Goal: Find specific page/section: Find specific page/section

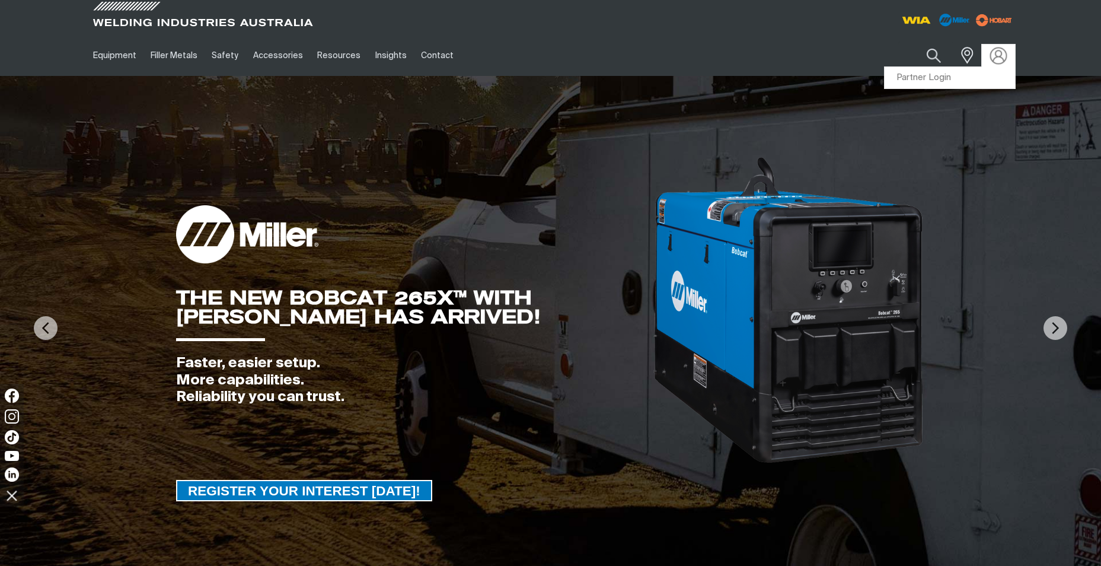
click at [997, 52] on img at bounding box center [998, 55] width 17 height 17
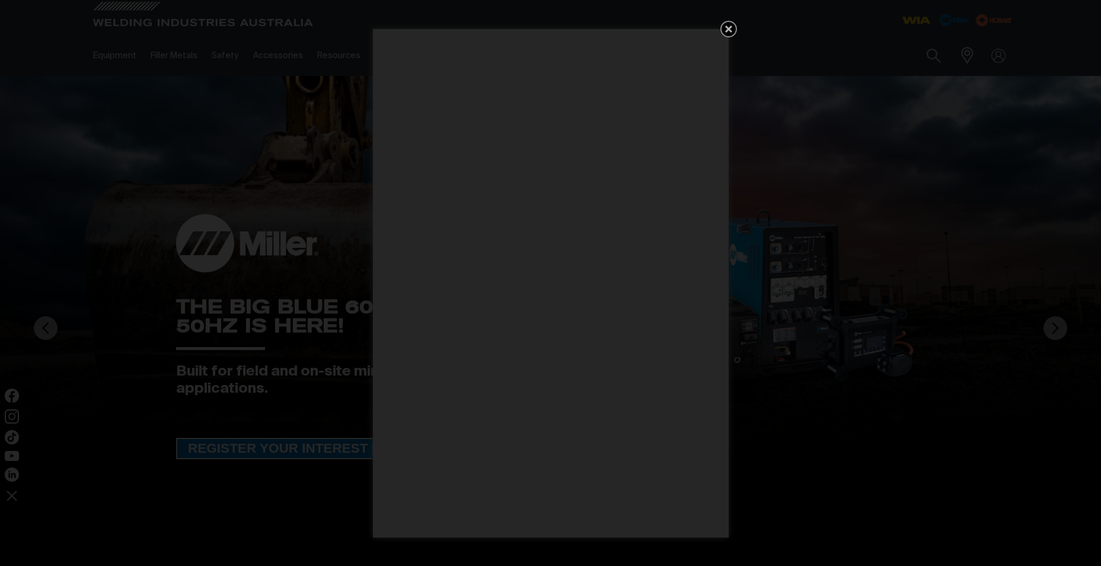
click at [726, 21] on link "Get 5 WIA Welding Guides Free!" at bounding box center [728, 29] width 17 height 17
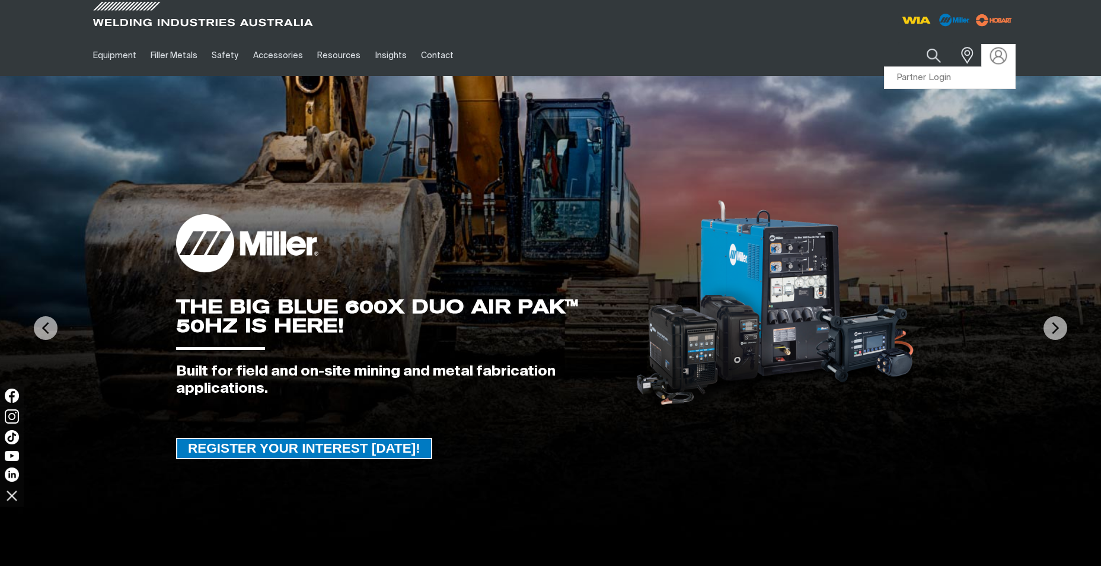
click at [992, 56] on img at bounding box center [998, 55] width 17 height 17
click at [931, 78] on link "Partner Login" at bounding box center [950, 78] width 130 height 22
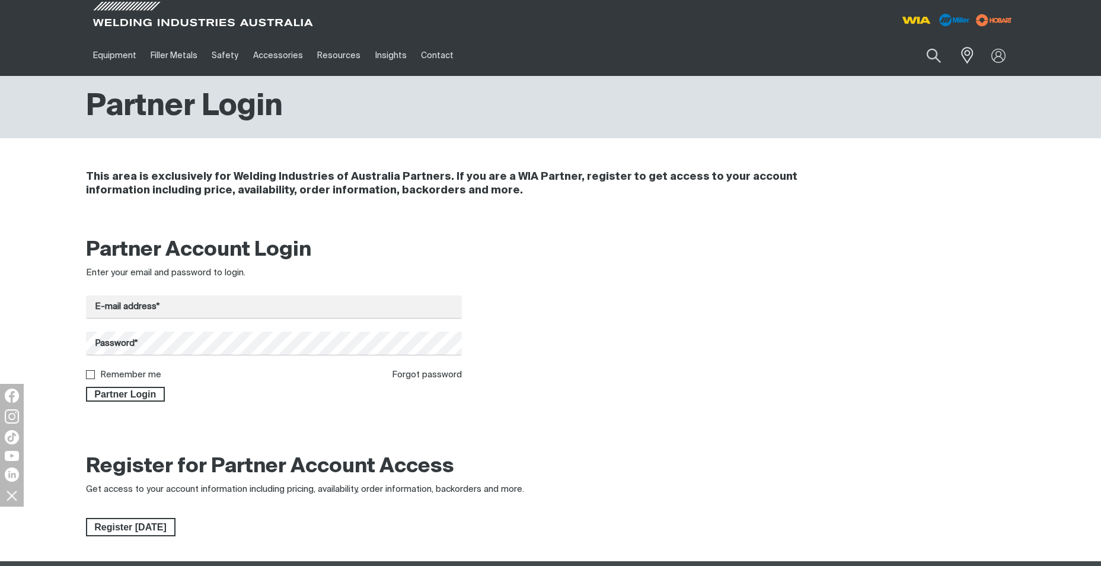
click at [245, 289] on div "Partner Account Login Enter your email and password to login. E-mail address* P…" at bounding box center [274, 319] width 376 height 164
click at [243, 307] on input "E-mail address*" at bounding box center [274, 306] width 376 height 23
type input "[PERSON_NAME][EMAIL_ADDRESS][PERSON_NAME][DOMAIN_NAME]"
click at [86, 387] on button "Partner Login" at bounding box center [125, 394] width 79 height 15
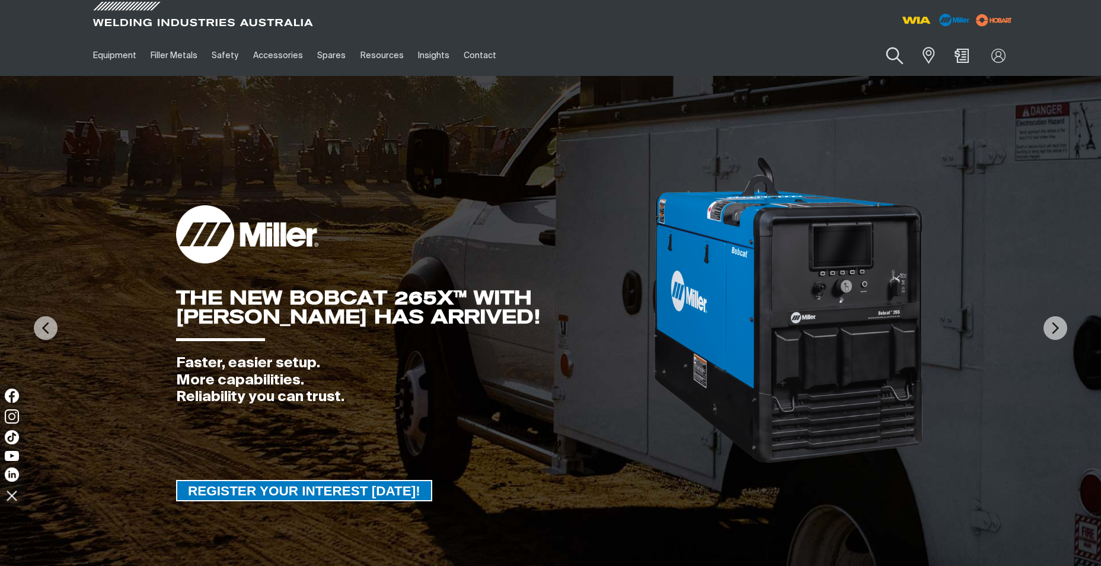
click at [896, 58] on button "Search products" at bounding box center [895, 56] width 48 height 34
click at [763, 60] on input "Search" at bounding box center [823, 55] width 183 height 27
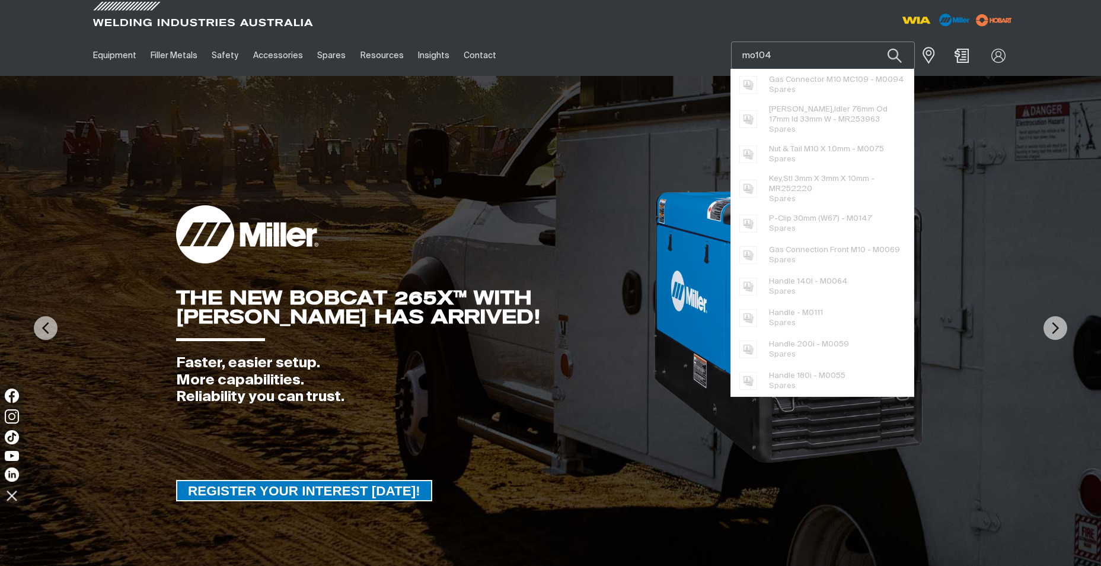
drag, startPoint x: 776, startPoint y: 50, endPoint x: 720, endPoint y: 57, distance: 56.8
click at [722, 57] on div "Equipment Stick Welders TIG Welders MIG Welders Multi-Process Welders Engine Dr…" at bounding box center [551, 55] width 930 height 41
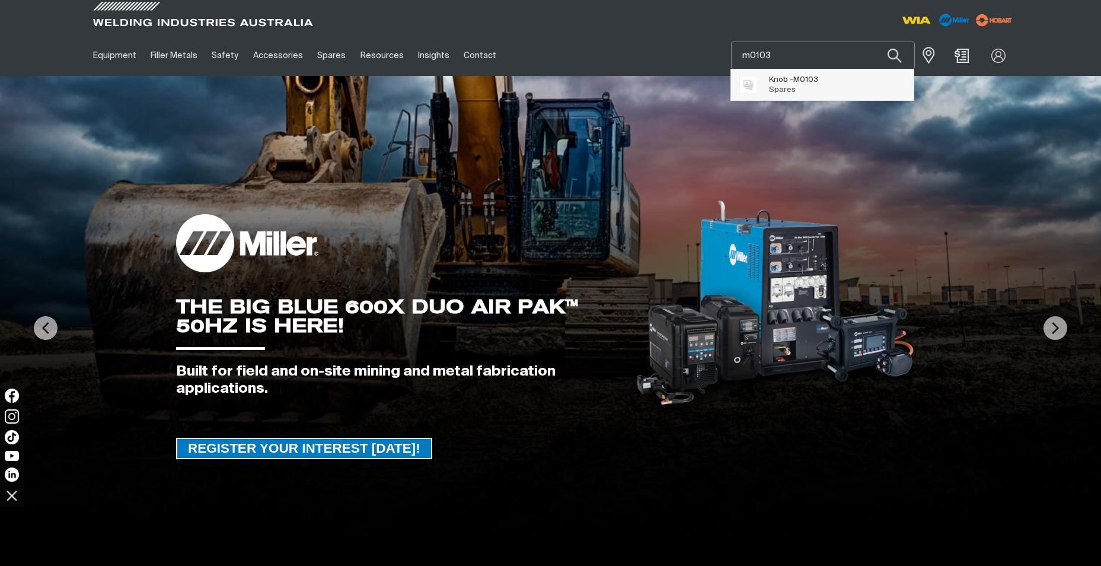
type input "m0103"
click at [780, 78] on span "Knob - M0103" at bounding box center [793, 80] width 49 height 10
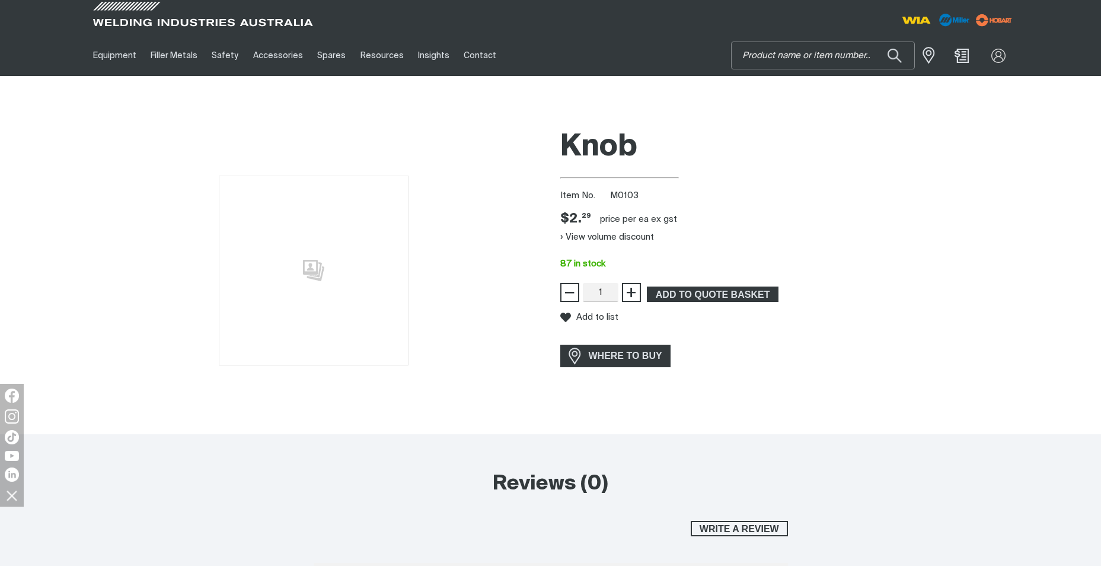
click at [811, 62] on input "Search" at bounding box center [823, 55] width 183 height 27
type input "m0104"
click at [768, 79] on span "Suggestions" at bounding box center [754, 85] width 30 height 24
click at [796, 55] on input "Search" at bounding box center [823, 55] width 183 height 27
type input "wf060"
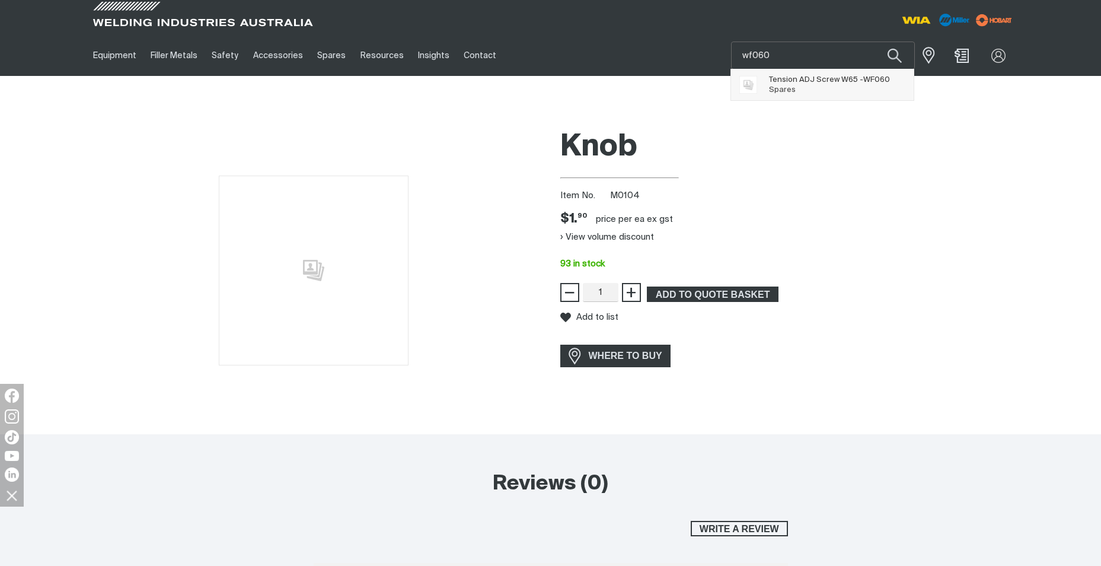
click at [805, 87] on span "Tension ADJ Screw W65 - WF060 Spares" at bounding box center [829, 85] width 121 height 24
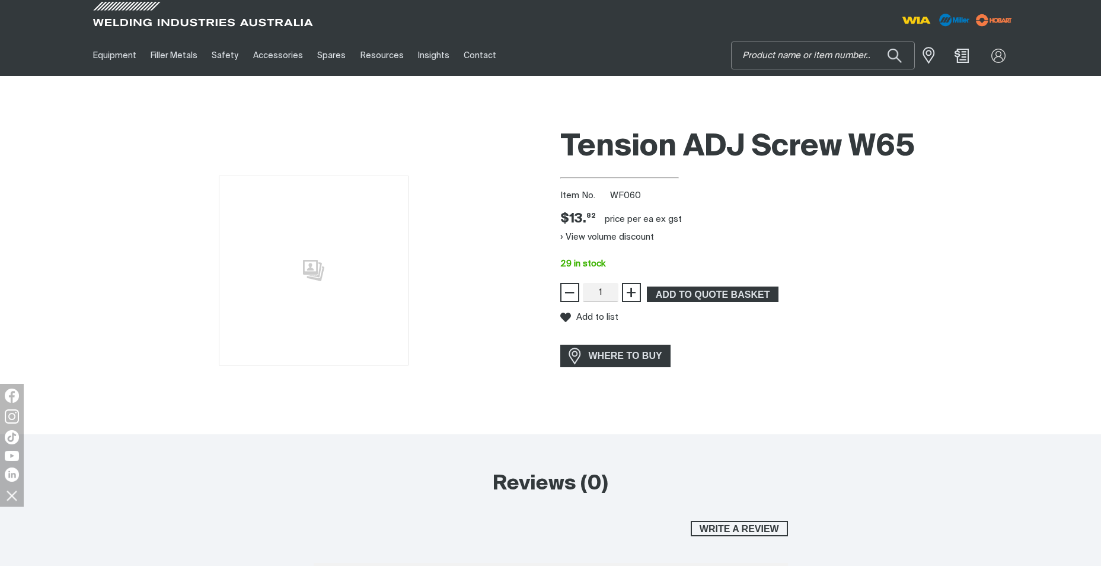
click at [810, 59] on input "Search" at bounding box center [823, 55] width 183 height 27
click at [875, 42] on button "Search products" at bounding box center [895, 56] width 40 height 28
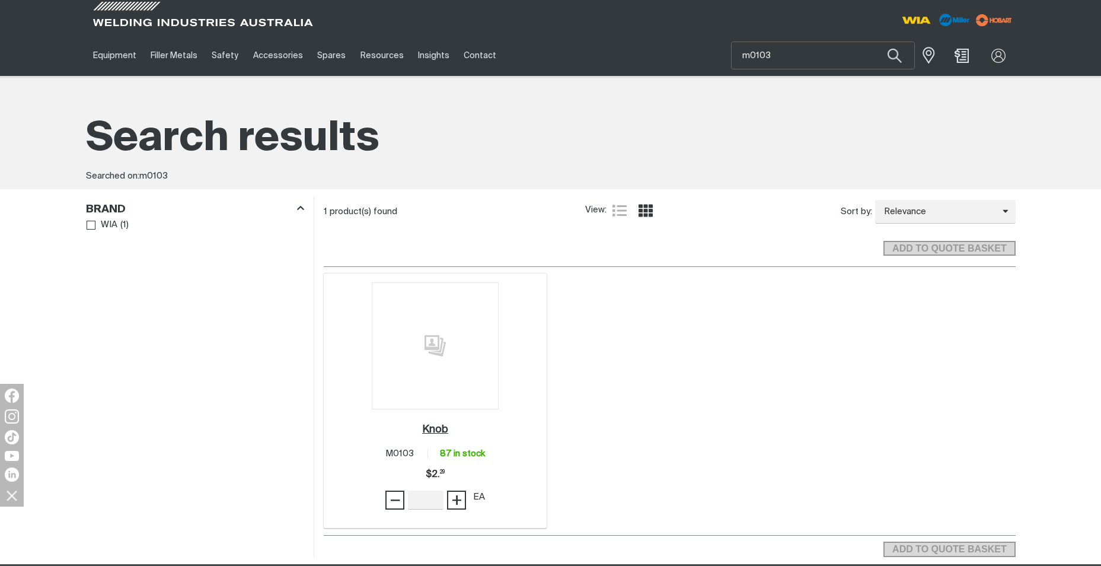
click at [435, 426] on h2 "Knob ." at bounding box center [435, 429] width 26 height 11
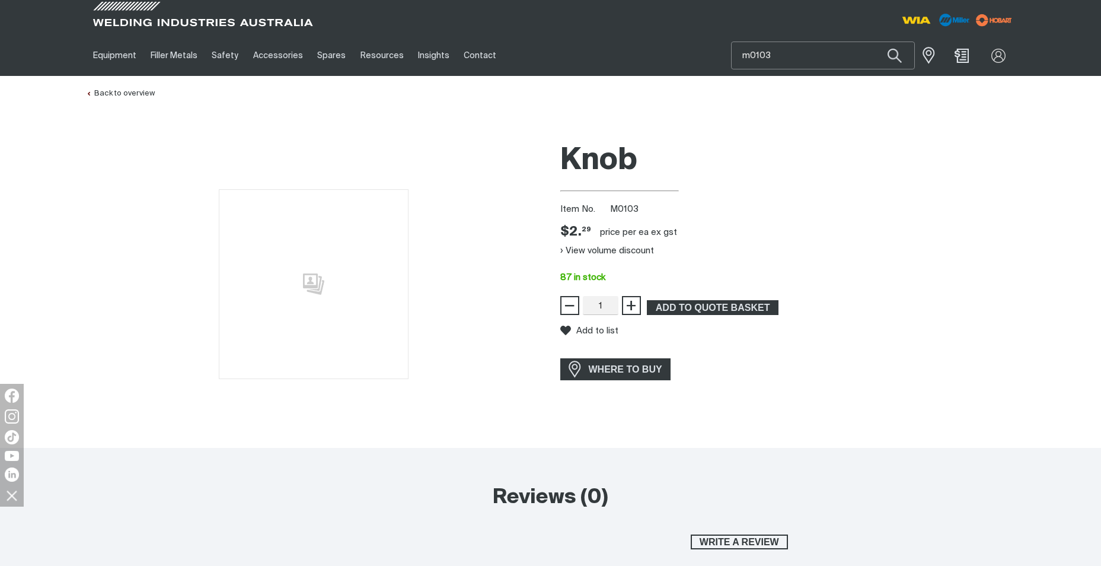
drag, startPoint x: 778, startPoint y: 54, endPoint x: 731, endPoint y: 56, distance: 46.9
click at [739, 56] on input "m0103" at bounding box center [823, 55] width 183 height 27
type input "WF060"
click at [773, 85] on span "Tension ADJ Screw W65 - WF060 Spares" at bounding box center [829, 85] width 121 height 24
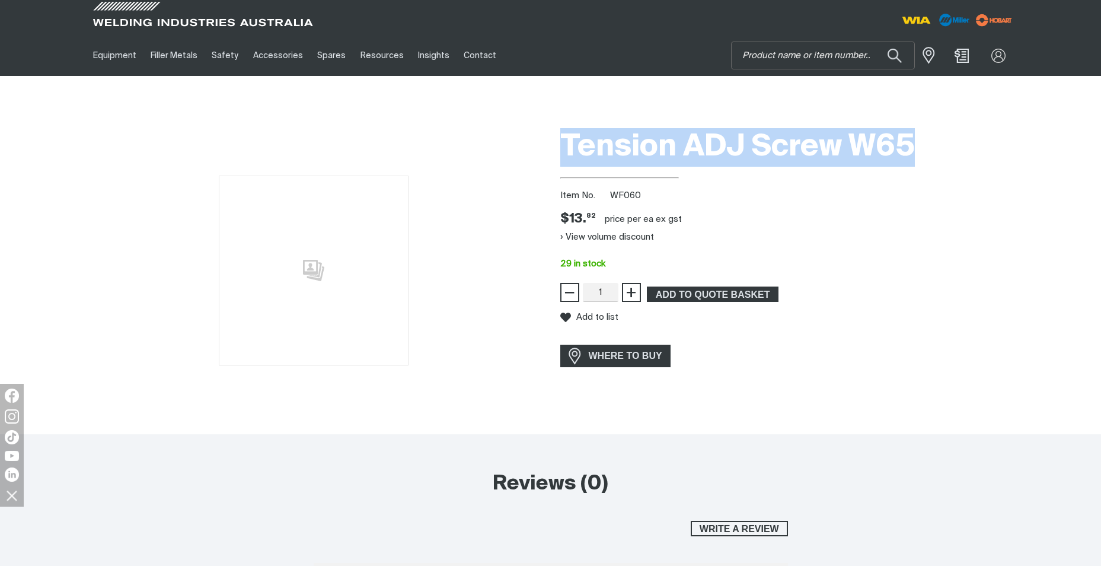
drag, startPoint x: 914, startPoint y: 149, endPoint x: 564, endPoint y: 138, distance: 350.0
click at [564, 138] on h1 "Tension ADJ Screw W65" at bounding box center [787, 147] width 455 height 39
copy h1 "Tension ADJ Screw W65"
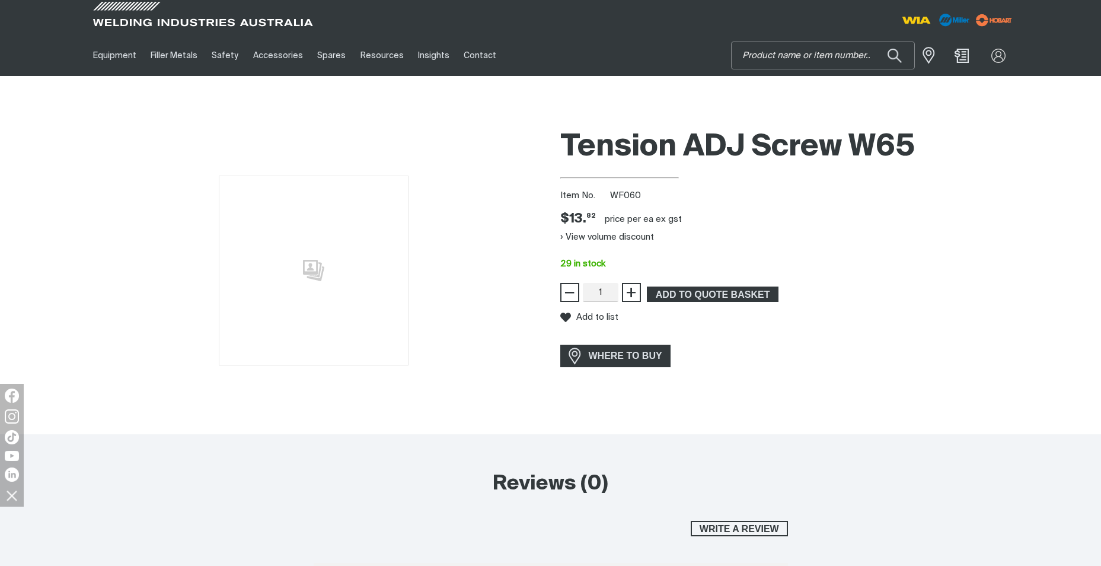
click at [797, 60] on input "Search" at bounding box center [823, 55] width 183 height 27
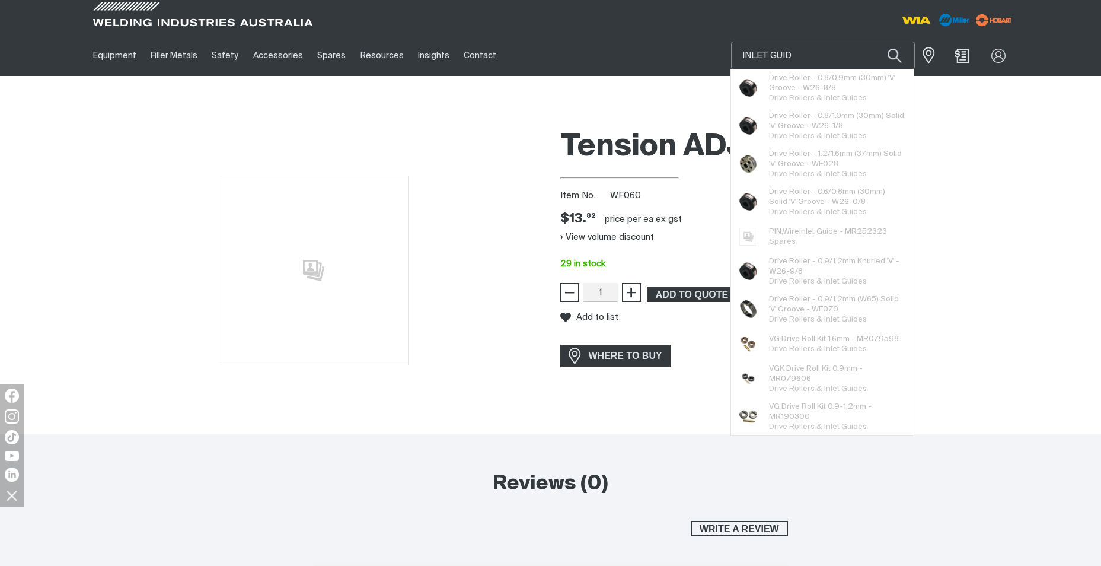
type input "INLET GUIDE"
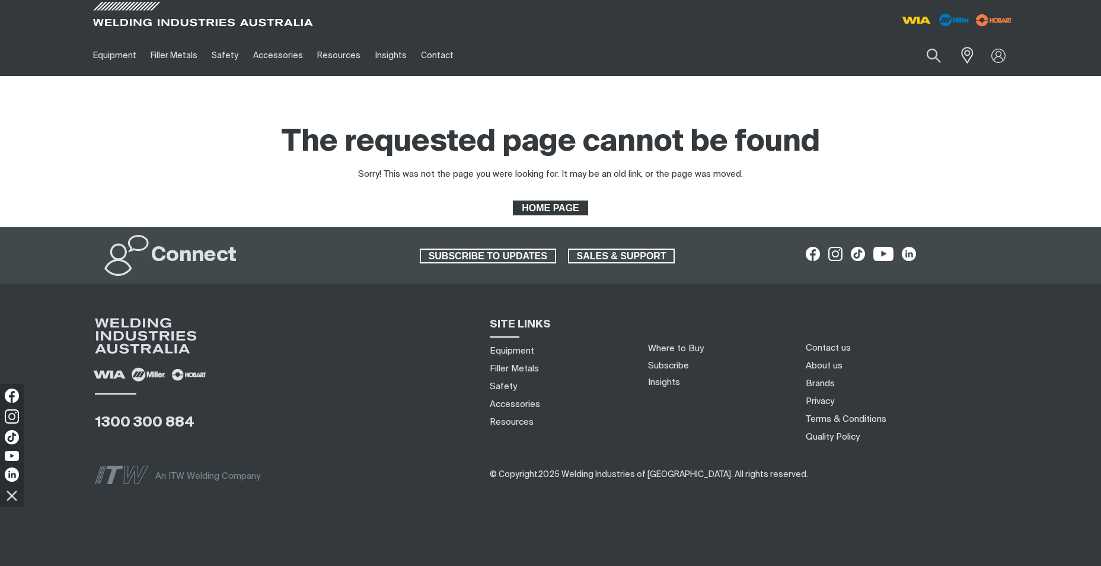
click at [535, 209] on span "HOME PAGE" at bounding box center [550, 207] width 72 height 15
